Goal: Task Accomplishment & Management: Manage account settings

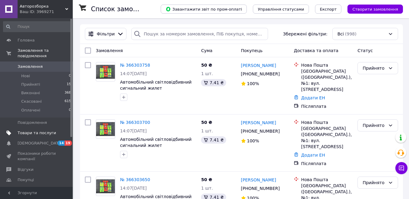
click at [50, 131] on span "Товари та послуги" at bounding box center [37, 133] width 39 height 5
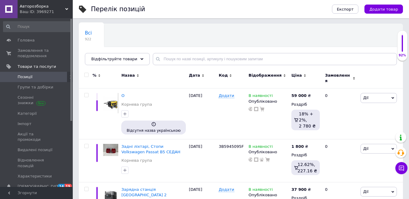
scroll to position [43, 0]
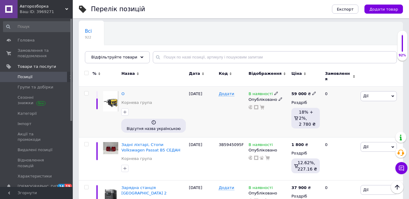
click at [125, 92] on div "О" at bounding box center [153, 93] width 65 height 5
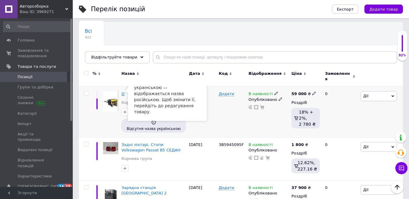
click at [124, 92] on span "О" at bounding box center [122, 94] width 3 height 5
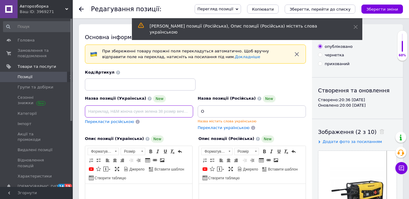
click at [124, 110] on input at bounding box center [139, 112] width 108 height 12
paste input "Генератор [PERSON_NAME] SG7500 7,5 кВт трьохфазний бензиновий"
type input "Генератор [PERSON_NAME] SG7500 7,5 кВт трьохфазний бензиновий"
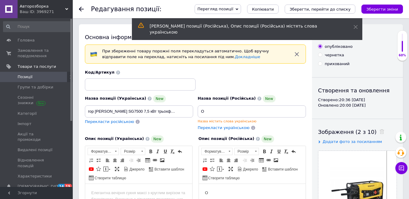
click at [117, 123] on span "Перекласти російською" at bounding box center [109, 122] width 49 height 5
type input "Генератор [PERSON_NAME] SG7500 7,5 кВт трехфазный бензиновый"
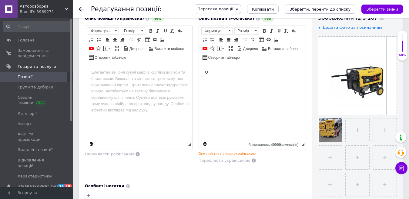
scroll to position [116, 0]
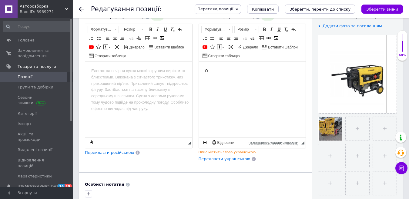
click at [211, 76] on html "О" at bounding box center [252, 71] width 107 height 19
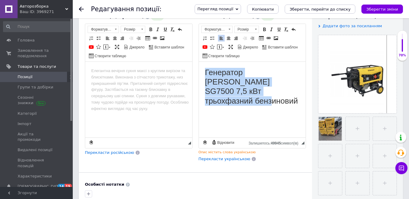
drag, startPoint x: 284, startPoint y: 94, endPoint x: 204, endPoint y: 74, distance: 82.5
click at [204, 74] on html "Генератор [PERSON_NAME] SG7500 7,5 кВт трьохфазний бензиновий" at bounding box center [252, 87] width 107 height 50
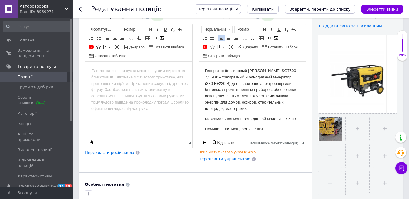
scroll to position [210, 0]
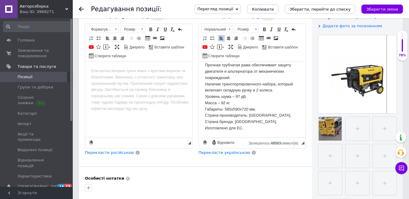
click at [224, 152] on span "Перекласти українською" at bounding box center [225, 153] width 52 height 5
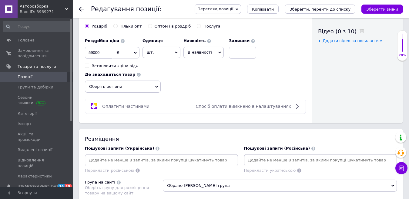
scroll to position [315, 0]
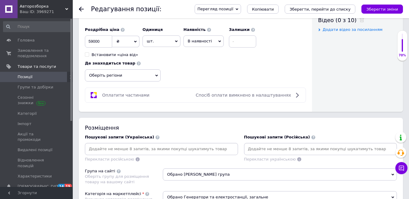
click at [150, 78] on span "Оберіть регіони" at bounding box center [123, 76] width 76 height 12
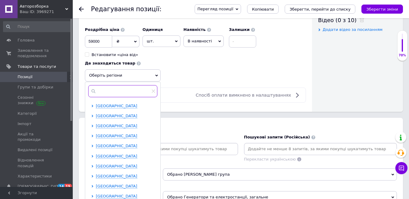
click at [140, 90] on input "text" at bounding box center [122, 91] width 69 height 12
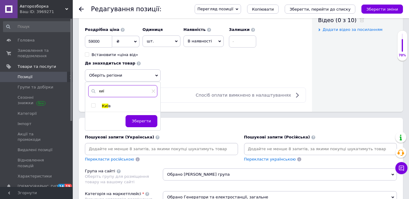
type input "киї"
click at [106, 105] on span "Киї" at bounding box center [105, 106] width 6 height 5
checkbox input "true"
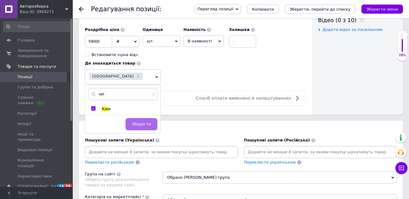
click at [137, 127] on span "Зберегти" at bounding box center [141, 124] width 19 height 5
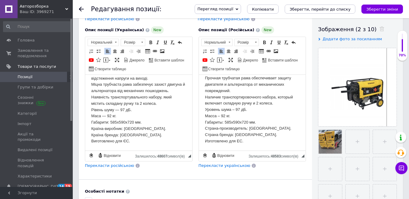
scroll to position [69, 0]
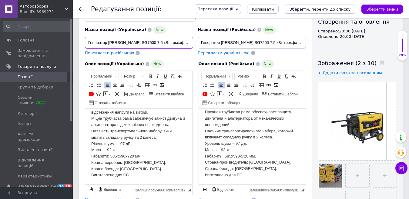
drag, startPoint x: 89, startPoint y: 41, endPoint x: 154, endPoint y: 40, distance: 65.6
click at [154, 40] on input "Генератор [PERSON_NAME] SG7500 7,5 кВт трьохфазний бензиновий" at bounding box center [139, 43] width 108 height 12
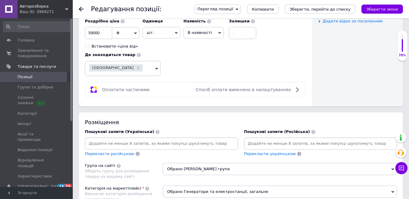
scroll to position [338, 0]
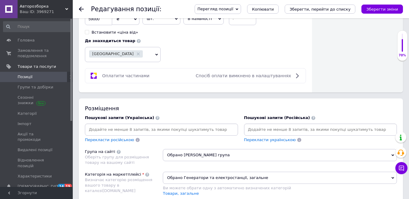
click at [199, 128] on input at bounding box center [161, 129] width 151 height 9
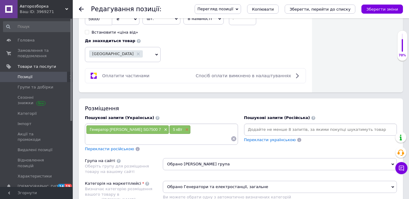
click at [184, 129] on span "×" at bounding box center [186, 129] width 5 height 5
click at [171, 134] on div "Генератор [PERSON_NAME] SG7500 7 ×" at bounding box center [161, 134] width 151 height 18
click at [170, 135] on div "Генератор [PERSON_NAME] SG7500 7 ×" at bounding box center [161, 134] width 151 height 18
click at [166, 140] on input at bounding box center [158, 138] width 145 height 9
type input "бензтновий генератор"
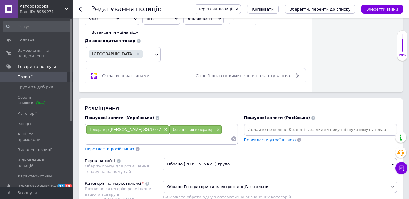
click at [198, 171] on div "Обрано [PERSON_NAME] група" at bounding box center [280, 166] width 234 height 17
drag, startPoint x: 158, startPoint y: 129, endPoint x: 199, endPoint y: 130, distance: 40.7
click at [199, 130] on div "бензтновий генератор ×" at bounding box center [196, 130] width 52 height 8
copy span "бензтновий генератор"
click at [215, 131] on span "×" at bounding box center [217, 129] width 5 height 5
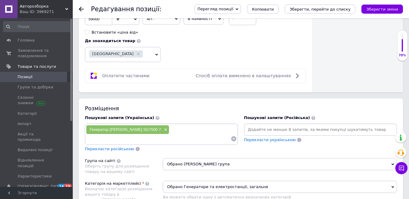
drag, startPoint x: 195, startPoint y: 132, endPoint x: 176, endPoint y: 136, distance: 20.1
click at [176, 136] on input at bounding box center [158, 138] width 145 height 9
paste input "бензтновий генератор"
type input "бензиновий генератор"
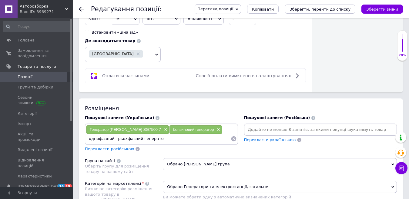
type input "однофазний трьохфазний генератор"
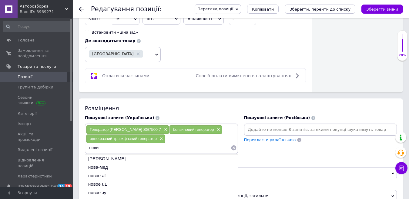
type input "новий"
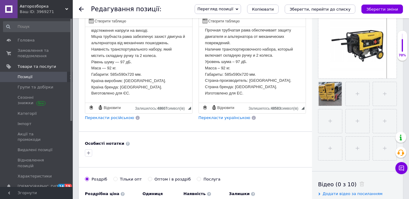
scroll to position [0, 0]
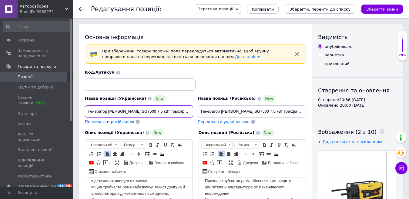
drag, startPoint x: 155, startPoint y: 111, endPoint x: 88, endPoint y: 113, distance: 67.1
click at [88, 113] on input "Генератор [PERSON_NAME] SG7500 7,5 кВт трьохфазний бензиновий" at bounding box center [139, 112] width 108 height 12
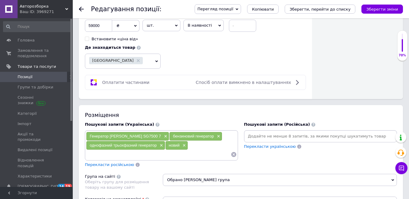
scroll to position [334, 0]
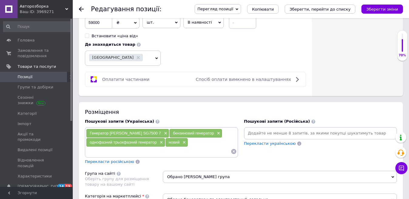
click at [163, 151] on input at bounding box center [158, 151] width 145 height 9
click at [205, 145] on span "×" at bounding box center [205, 142] width 5 height 5
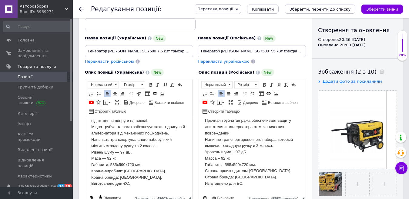
scroll to position [0, 0]
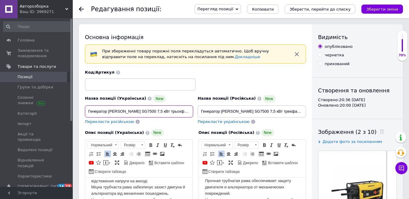
drag, startPoint x: 142, startPoint y: 111, endPoint x: 155, endPoint y: 111, distance: 12.7
click at [155, 111] on input "Генератор [PERSON_NAME] SG7500 7,5 кВт трьохфазний бензиновий" at bounding box center [139, 112] width 108 height 12
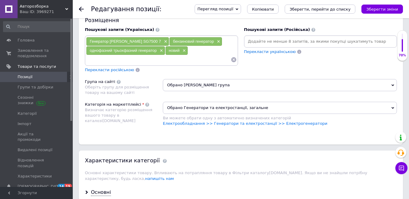
scroll to position [428, 0]
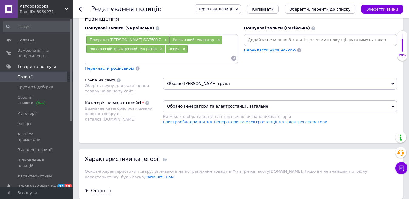
click at [189, 59] on input at bounding box center [158, 58] width 145 height 9
click at [197, 50] on span "×" at bounding box center [197, 49] width 5 height 5
click at [204, 51] on span "×" at bounding box center [205, 49] width 5 height 5
click at [197, 58] on input at bounding box center [158, 58] width 145 height 9
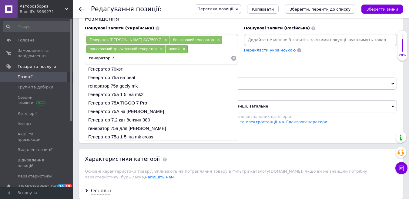
type input "генератор 7"
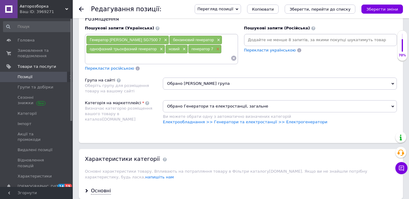
click at [216, 49] on span "×" at bounding box center [217, 49] width 5 height 5
click at [211, 58] on input at bounding box center [158, 58] width 145 height 9
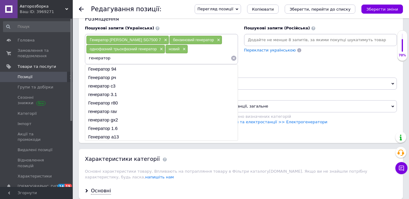
type input "генератор7"
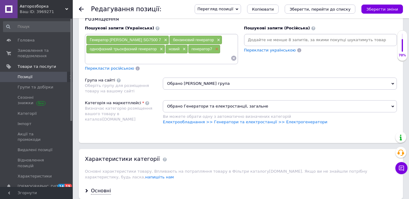
click at [215, 50] on span "×" at bounding box center [216, 49] width 5 height 5
click at [211, 59] on input at bounding box center [158, 58] width 145 height 9
type input "."
type input "генератор 7.5 квт стенлі"
click at [153, 59] on input at bounding box center [186, 58] width 89 height 9
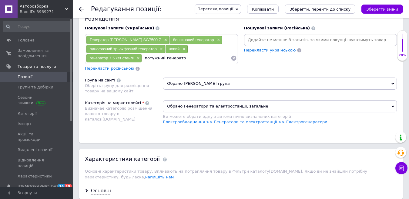
type input "потужний генератор"
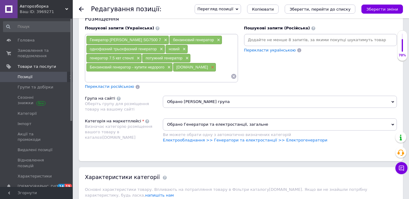
click at [210, 67] on span "×" at bounding box center [212, 67] width 5 height 5
drag, startPoint x: 131, startPoint y: 67, endPoint x: 88, endPoint y: 66, distance: 43.4
click at [88, 66] on div "Бензиновий генератор - купити недорого ×" at bounding box center [130, 67] width 86 height 8
copy span "Бензиновий генератор"
click at [169, 66] on span "×" at bounding box center [168, 67] width 5 height 5
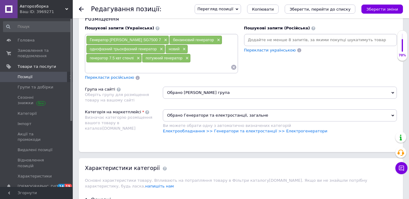
paste input "Бензиновий генератор"
type input "Бензиновий генератор"
paste input "Бензогенератор"
type input "Бензогенератор"
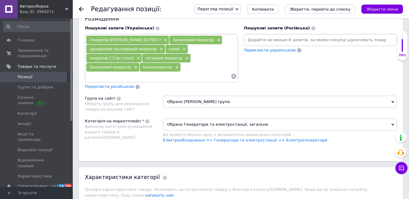
click at [107, 80] on input at bounding box center [158, 76] width 145 height 9
type input "генератор для дома і гаража"
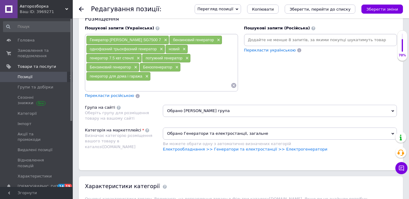
click at [148, 86] on input at bounding box center [158, 85] width 145 height 9
paste input "Генератор [PERSON_NAME] в [GEOGRAPHIC_DATA]"
type input "Генератор [PERSON_NAME]"
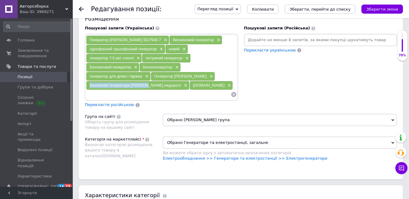
drag, startPoint x: 144, startPoint y: 87, endPoint x: 90, endPoint y: 84, distance: 54.1
click at [90, 84] on span "Бензинові генератори [PERSON_NAME] недорого" at bounding box center [135, 85] width 91 height 5
drag, startPoint x: 90, startPoint y: 84, endPoint x: 144, endPoint y: 86, distance: 54.1
click at [144, 86] on span "Бензинові генератори [PERSON_NAME] недорого" at bounding box center [135, 85] width 91 height 5
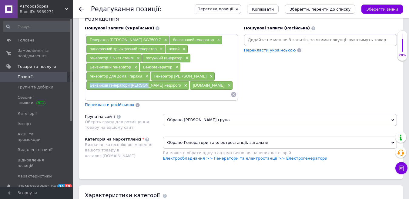
copy span "Бензинові генератори [PERSON_NAME]"
click at [183, 85] on span "×" at bounding box center [185, 85] width 5 height 5
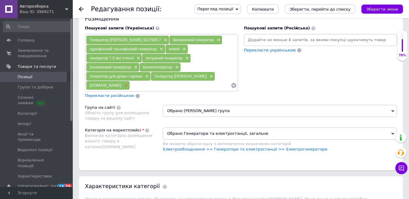
click at [128, 83] on span "×" at bounding box center [125, 85] width 5 height 5
paste input "Бензинові генератори [PERSON_NAME]"
type input "Бензинові генератори [PERSON_NAME]"
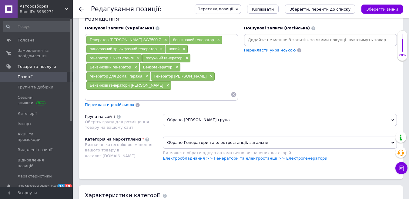
click at [141, 95] on input at bounding box center [158, 94] width 145 height 9
paste input "Інверторні генератори [PERSON_NAME]"
type input "Інверторні генератори [PERSON_NAME]"
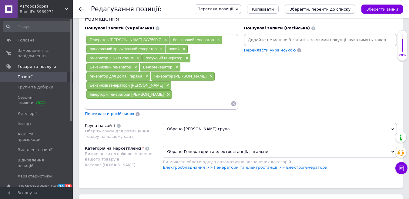
click at [121, 111] on div "Перекласти російською" at bounding box center [109, 114] width 50 height 7
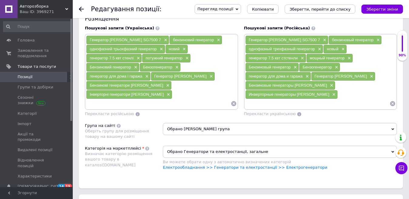
drag, startPoint x: 248, startPoint y: 58, endPoint x: 297, endPoint y: 59, distance: 49.8
click at [297, 59] on div "генератор 7.5 квт стстенли ×" at bounding box center [276, 58] width 60 height 8
copy span "генератор 7.5 квт стстенли"
click at [303, 58] on span "×" at bounding box center [302, 58] width 5 height 5
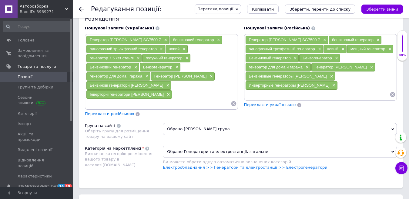
paste input "генератор 7.5 квт стстенли"
type input "генератор 7.5 квт стенли"
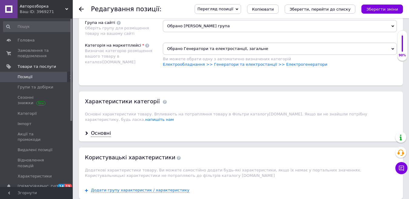
scroll to position [538, 0]
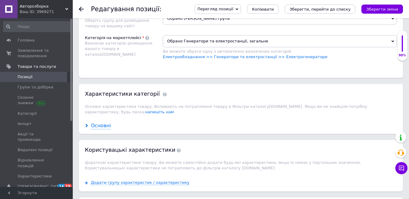
click at [93, 123] on div "Основні" at bounding box center [101, 126] width 20 height 7
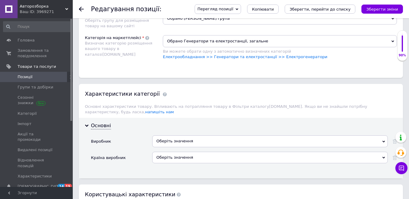
click at [164, 152] on div "Оберіть значення" at bounding box center [270, 158] width 236 height 12
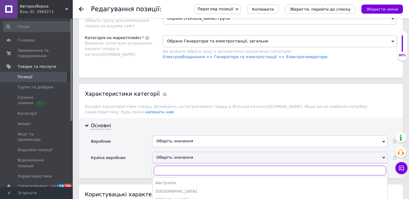
click at [170, 166] on input "text" at bounding box center [270, 171] width 233 height 10
type input "[GEOGRAPHIC_DATA]"
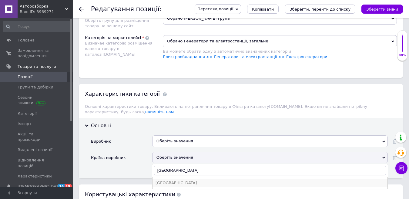
click at [166, 181] on div "[GEOGRAPHIC_DATA]" at bounding box center [270, 183] width 229 height 5
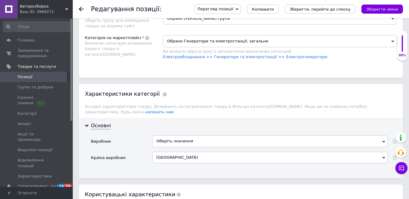
click at [169, 136] on div "Оберіть значення" at bounding box center [270, 142] width 236 height 12
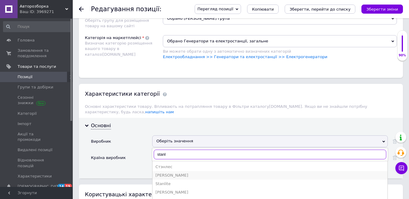
type input "stanl"
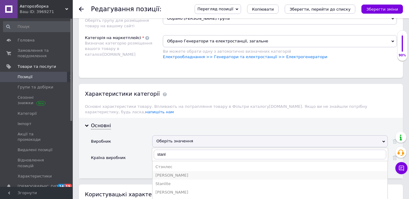
click at [170, 173] on div "[PERSON_NAME]" at bounding box center [270, 175] width 229 height 5
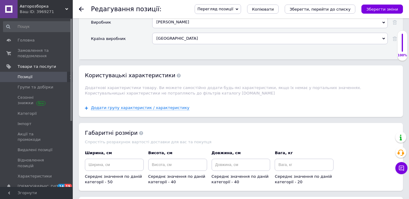
scroll to position [639, 0]
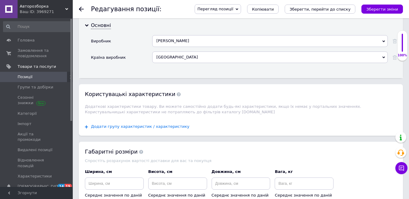
click at [156, 124] on span "Додати групу характеристик / характеристику" at bounding box center [140, 126] width 99 height 5
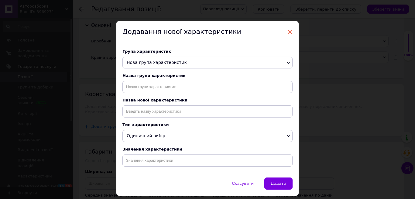
click at [290, 31] on span "×" at bounding box center [289, 32] width 5 height 10
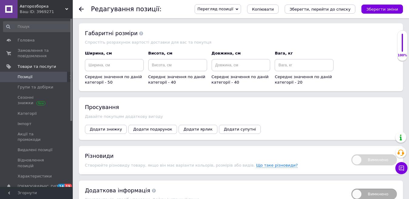
scroll to position [778, 0]
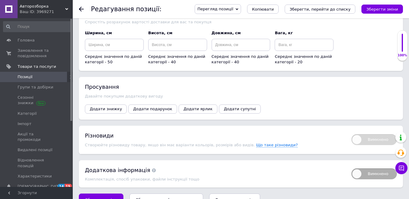
click at [176, 198] on icon "Зберегти, перейти до списку" at bounding box center [166, 200] width 61 height 5
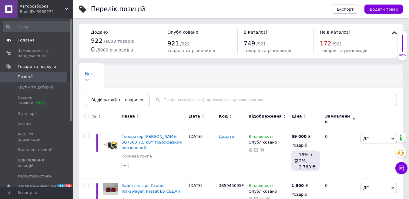
click at [44, 43] on span "Головна" at bounding box center [37, 40] width 39 height 5
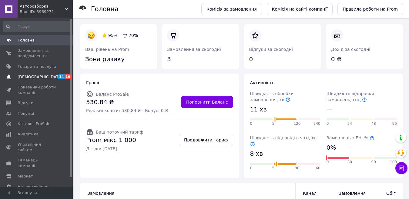
click at [43, 75] on span "[DEMOGRAPHIC_DATA]" at bounding box center [37, 76] width 39 height 5
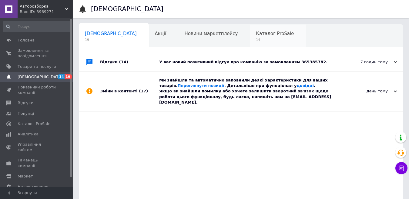
click at [256, 41] on span "14" at bounding box center [275, 40] width 38 height 5
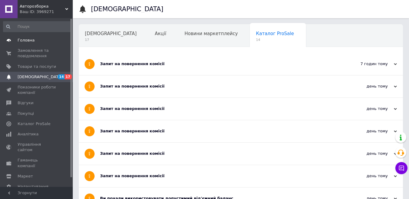
click at [59, 37] on link "Головна" at bounding box center [37, 40] width 75 height 10
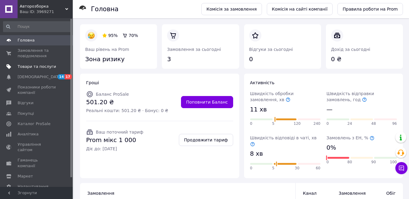
click at [49, 67] on span "Товари та послуги" at bounding box center [37, 66] width 39 height 5
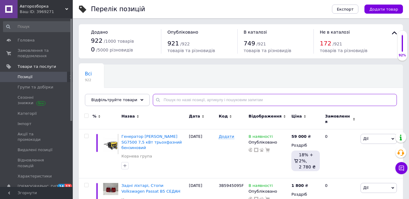
click at [229, 99] on input "text" at bounding box center [275, 100] width 244 height 12
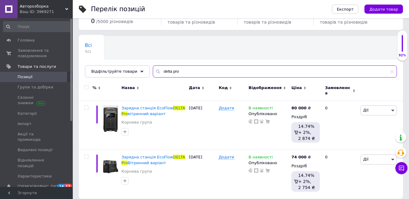
scroll to position [30, 0]
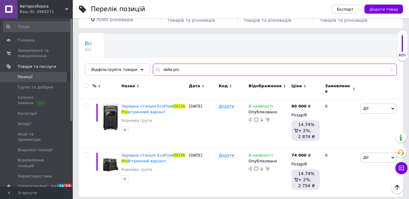
type input "delta pro"
